Goal: Information Seeking & Learning: Compare options

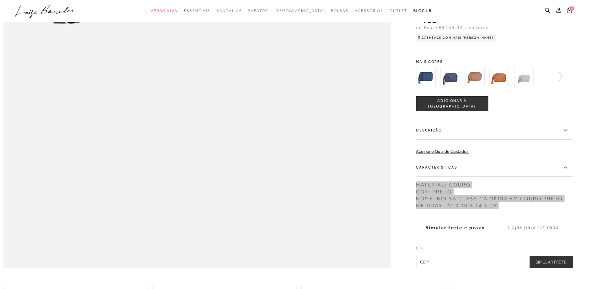
scroll to position [754, 0]
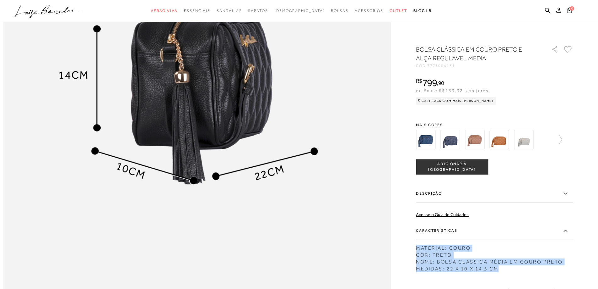
click at [485, 141] on img at bounding box center [474, 139] width 19 height 19
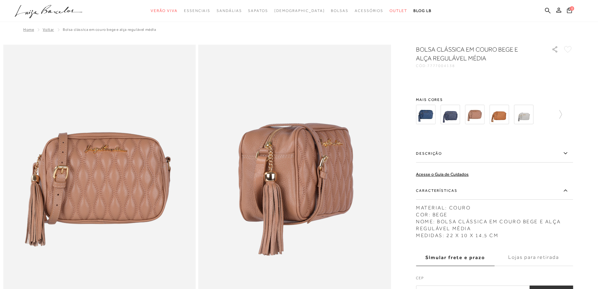
click at [474, 140] on div "BOLSA CLÁSSICA EM COURO BEGE E ALÇA REGULÁVEL MÉDIA CÓD: 7777004138 × É necessá…" at bounding box center [494, 171] width 157 height 253
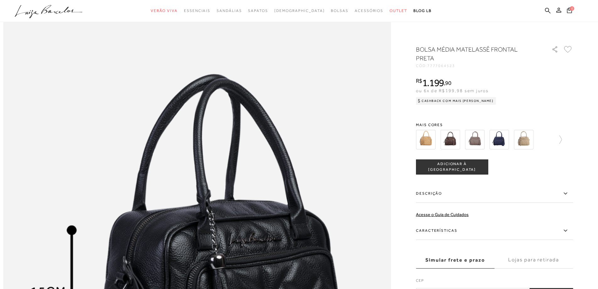
scroll to position [597, 0]
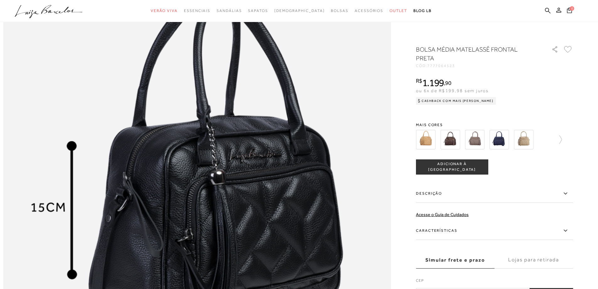
click at [572, 228] on label "Características" at bounding box center [494, 230] width 157 height 18
click at [0, 0] on input "Características" at bounding box center [0, 0] width 0 height 0
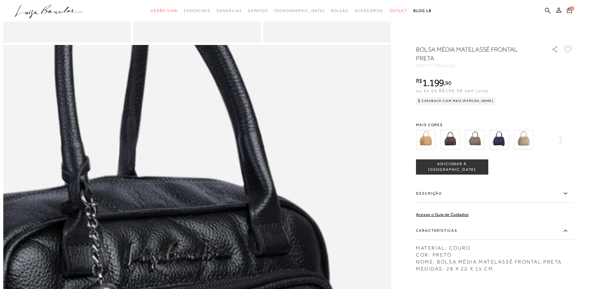
scroll to position [377, 0]
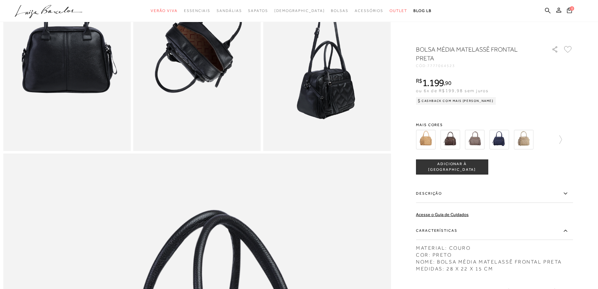
click at [455, 139] on img at bounding box center [450, 139] width 19 height 19
